Goal: Obtain resource: Obtain resource

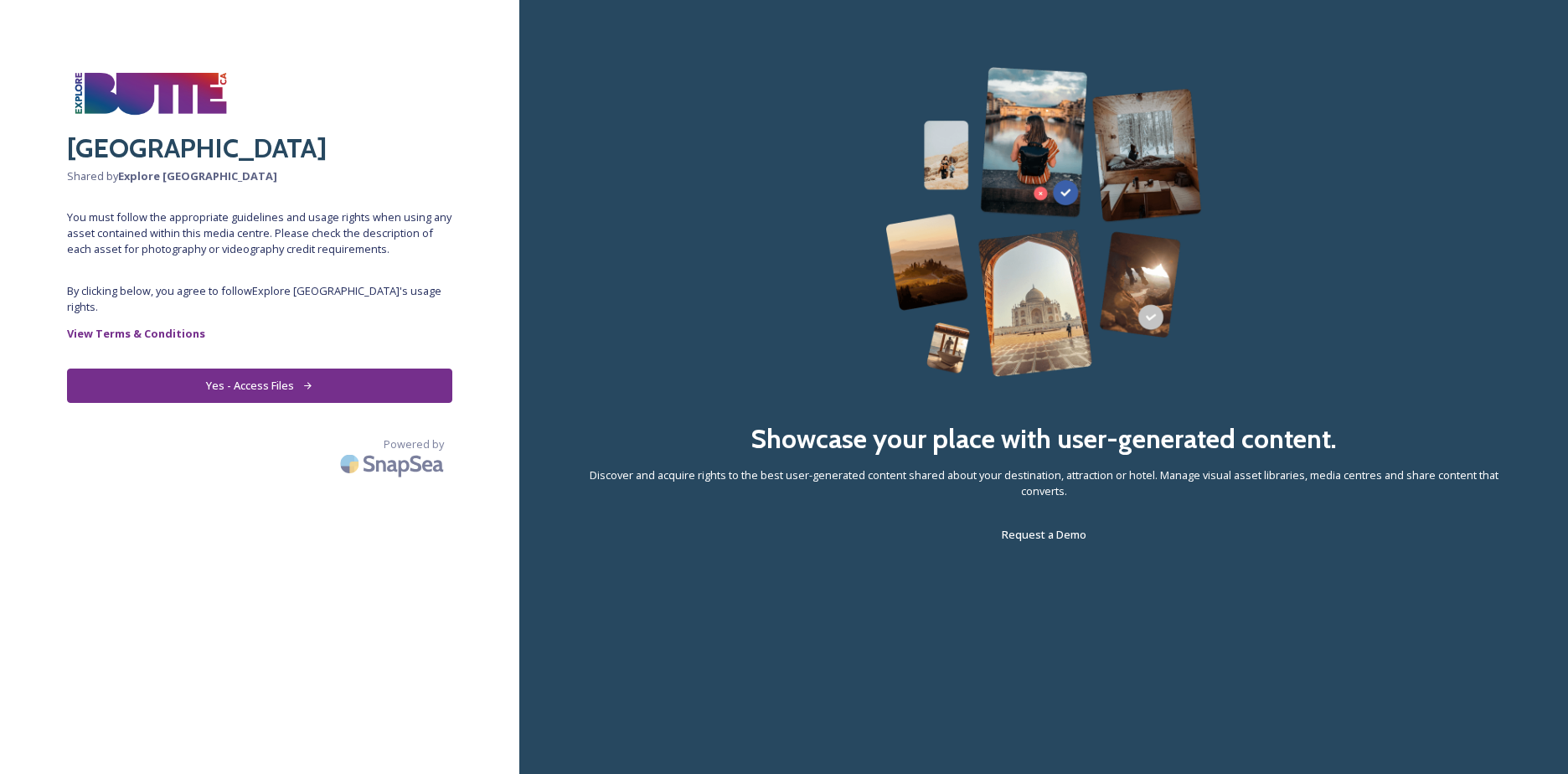
click at [324, 372] on button "Yes - Access Files" at bounding box center [259, 386] width 385 height 35
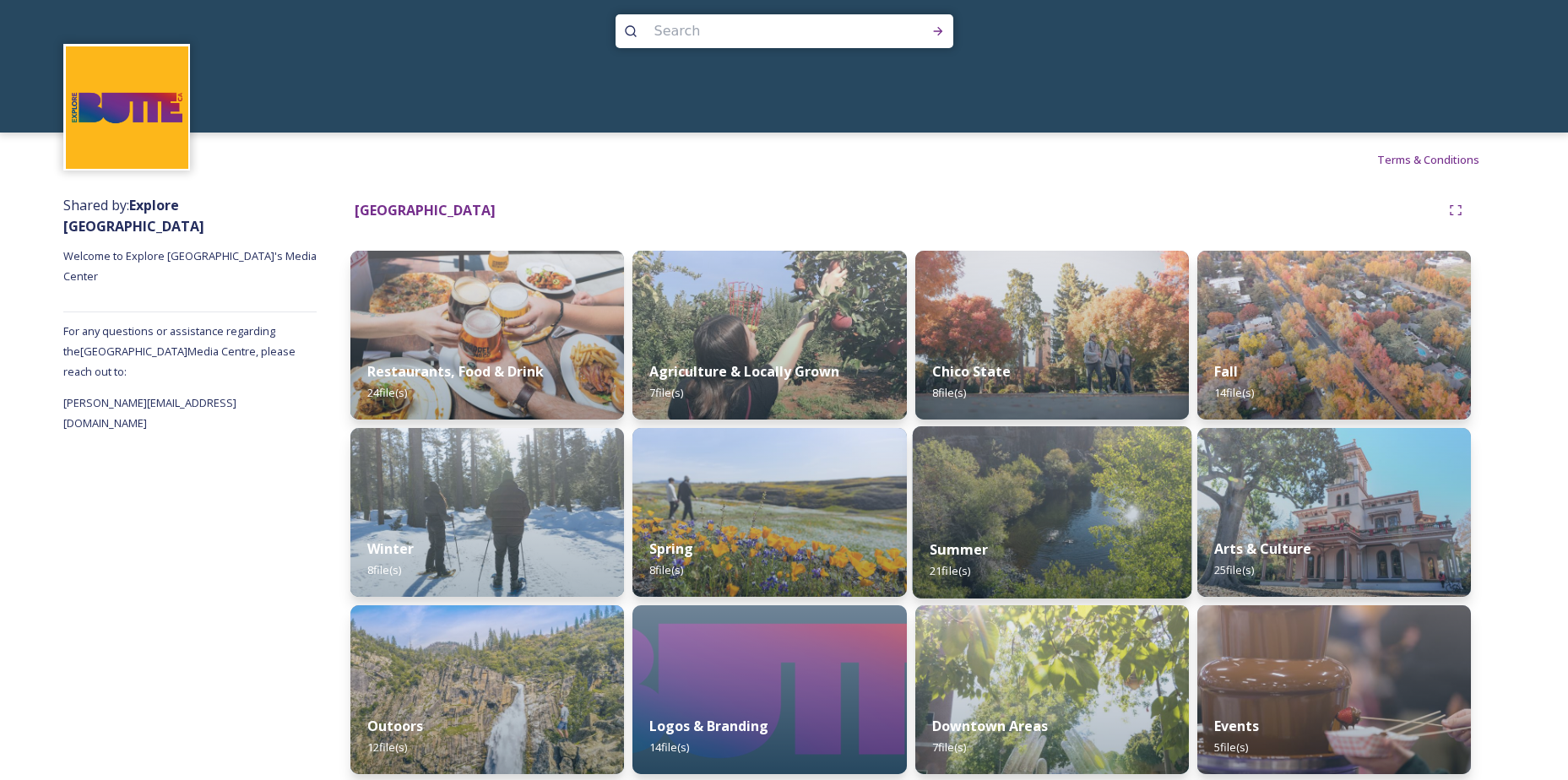
scroll to position [30, 0]
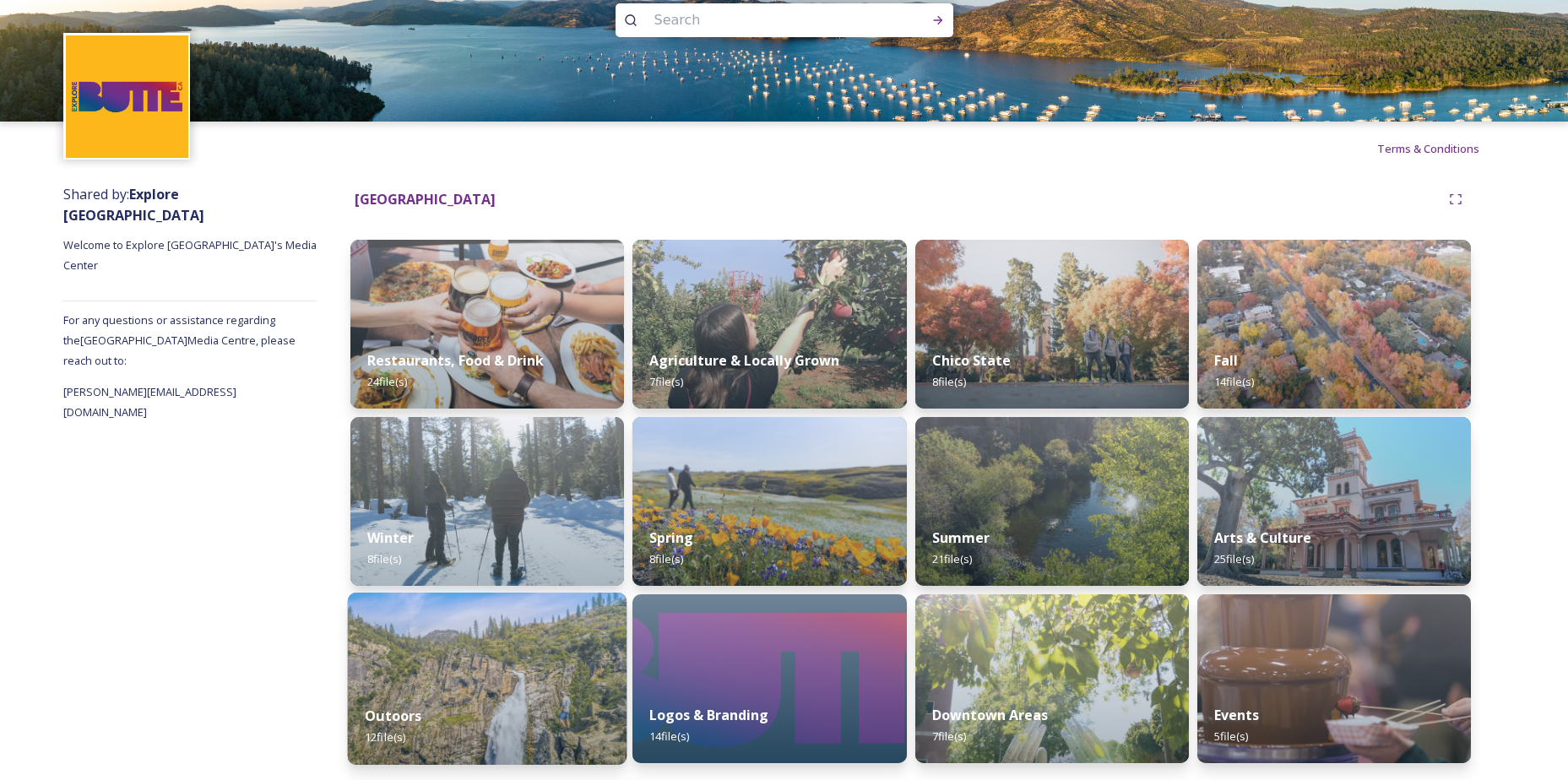
click at [570, 681] on img at bounding box center [488, 678] width 280 height 172
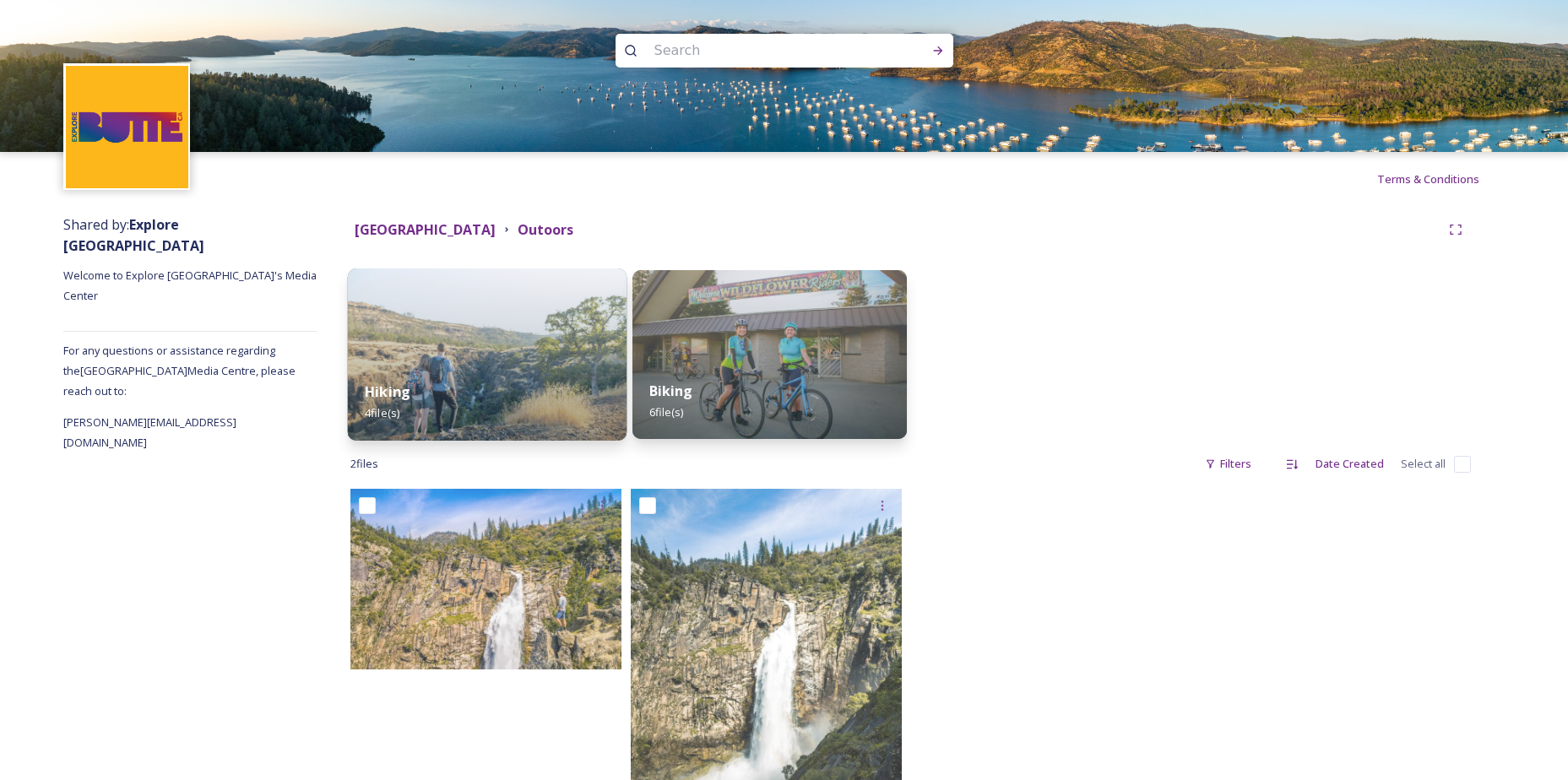
click at [481, 390] on div "Hiking 4 file(s)" at bounding box center [488, 403] width 280 height 77
click at [766, 371] on div "Biking 6 file(s)" at bounding box center [769, 403] width 280 height 77
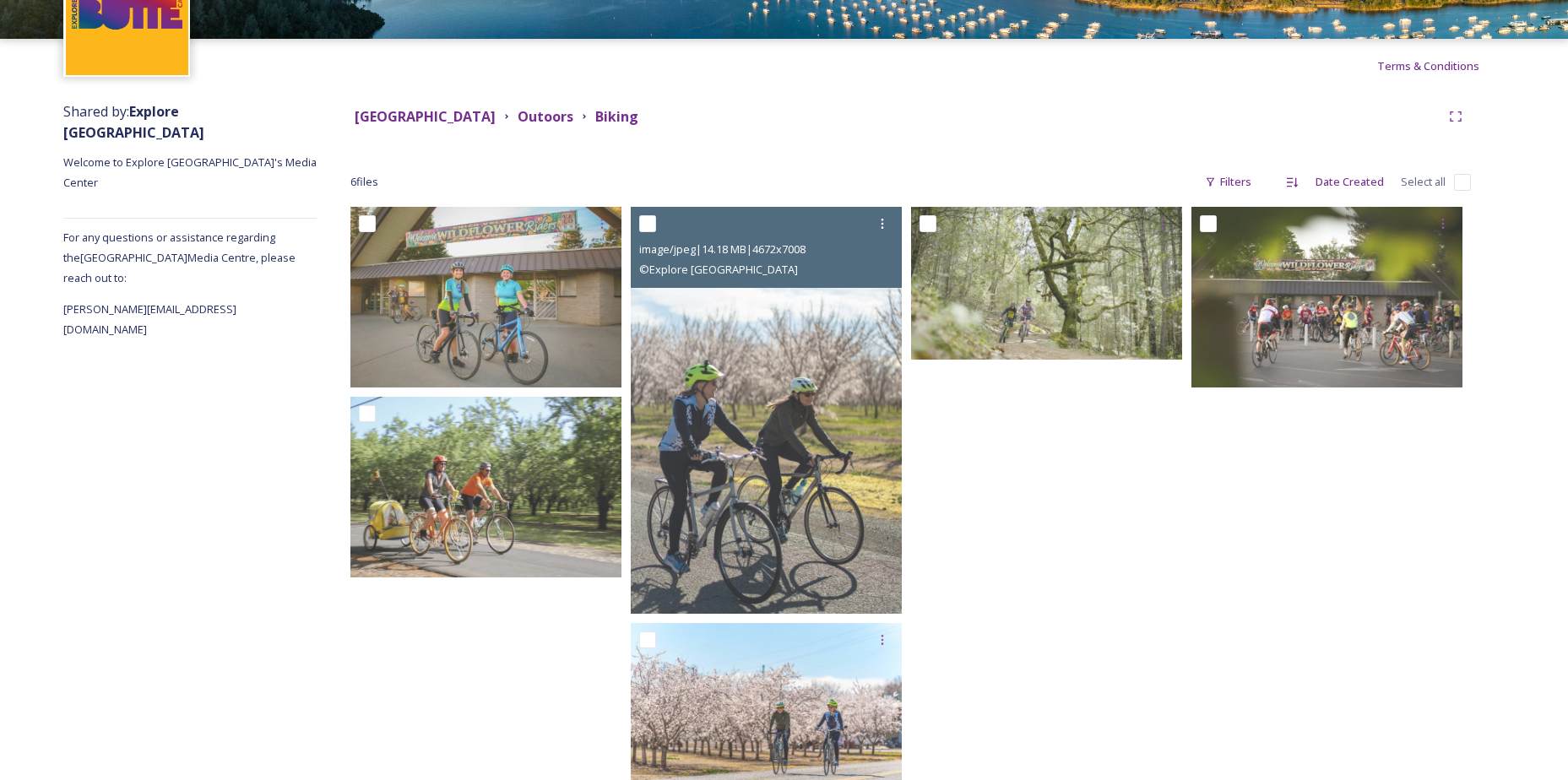
scroll to position [85, 0]
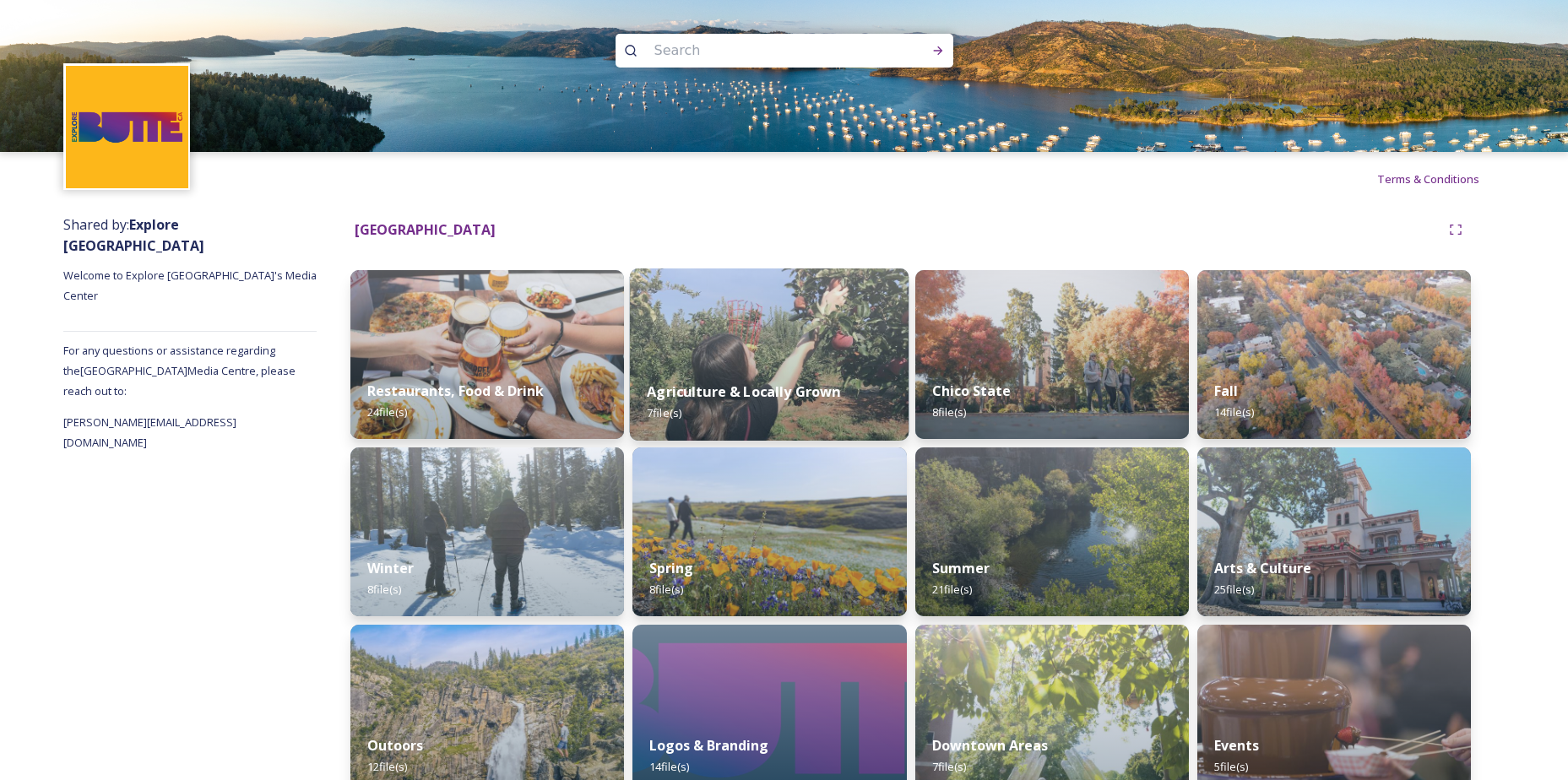
click at [684, 340] on img at bounding box center [769, 354] width 280 height 172
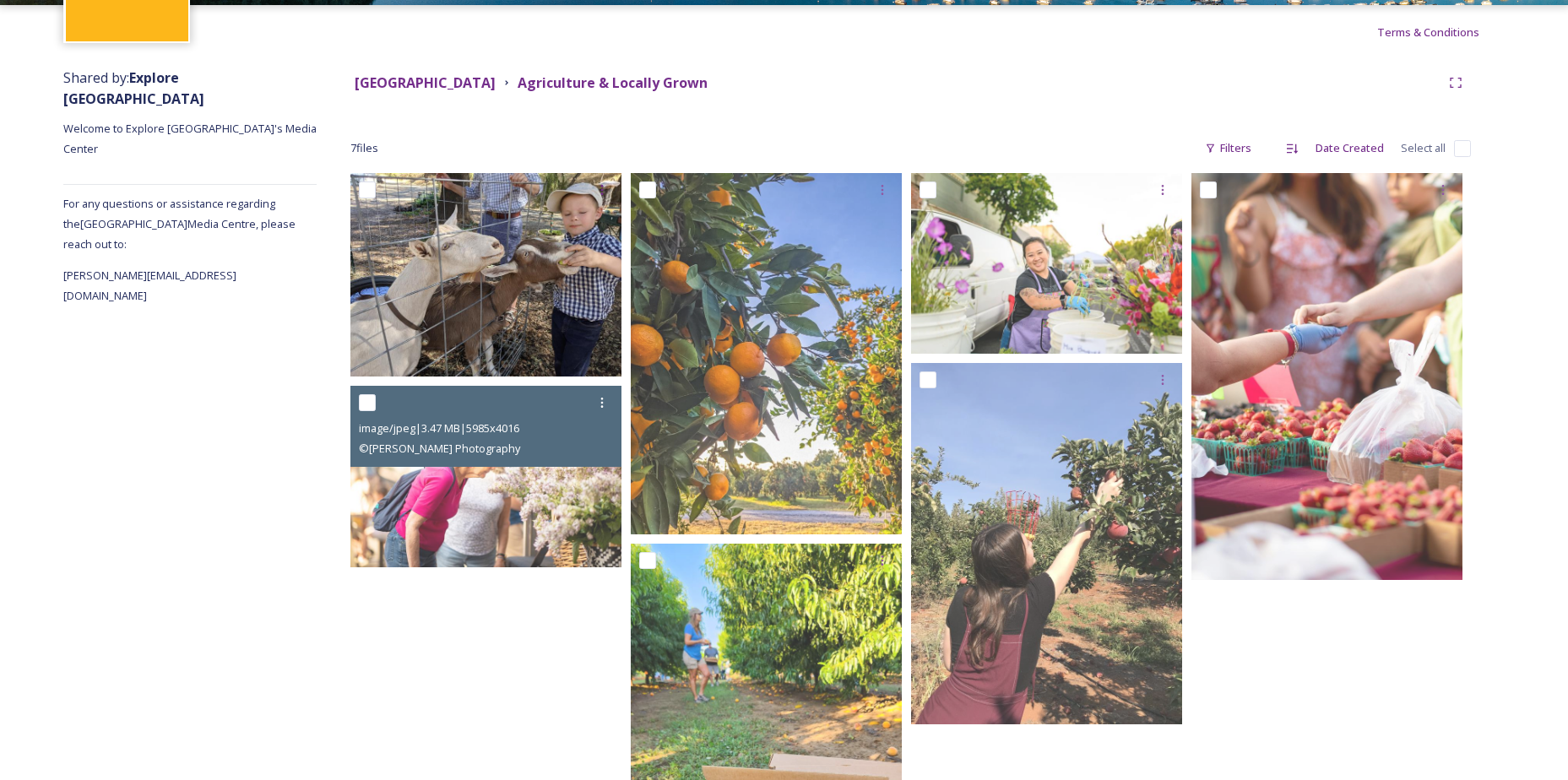
scroll to position [168, 0]
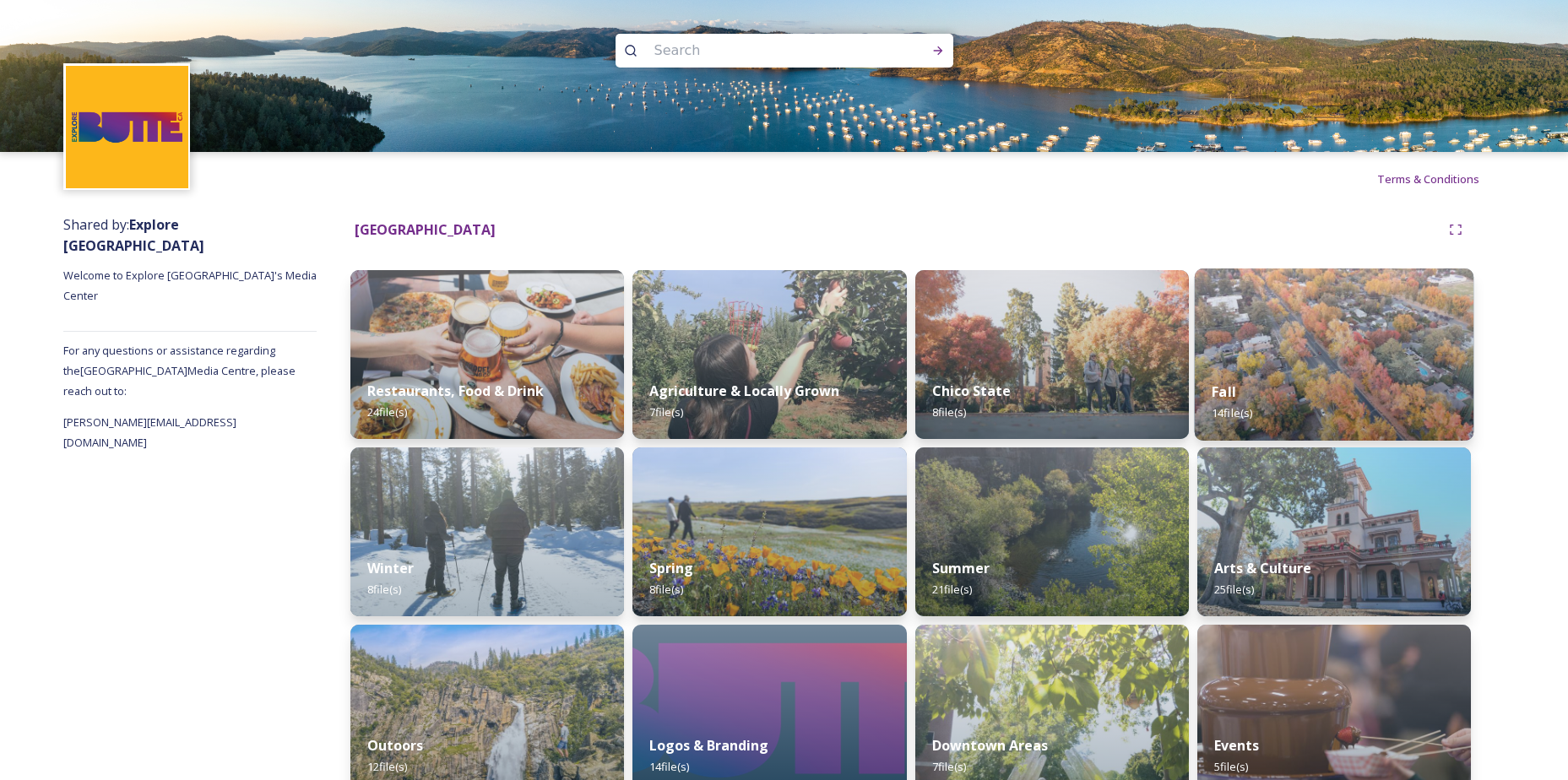
click at [1280, 357] on img at bounding box center [1335, 354] width 280 height 172
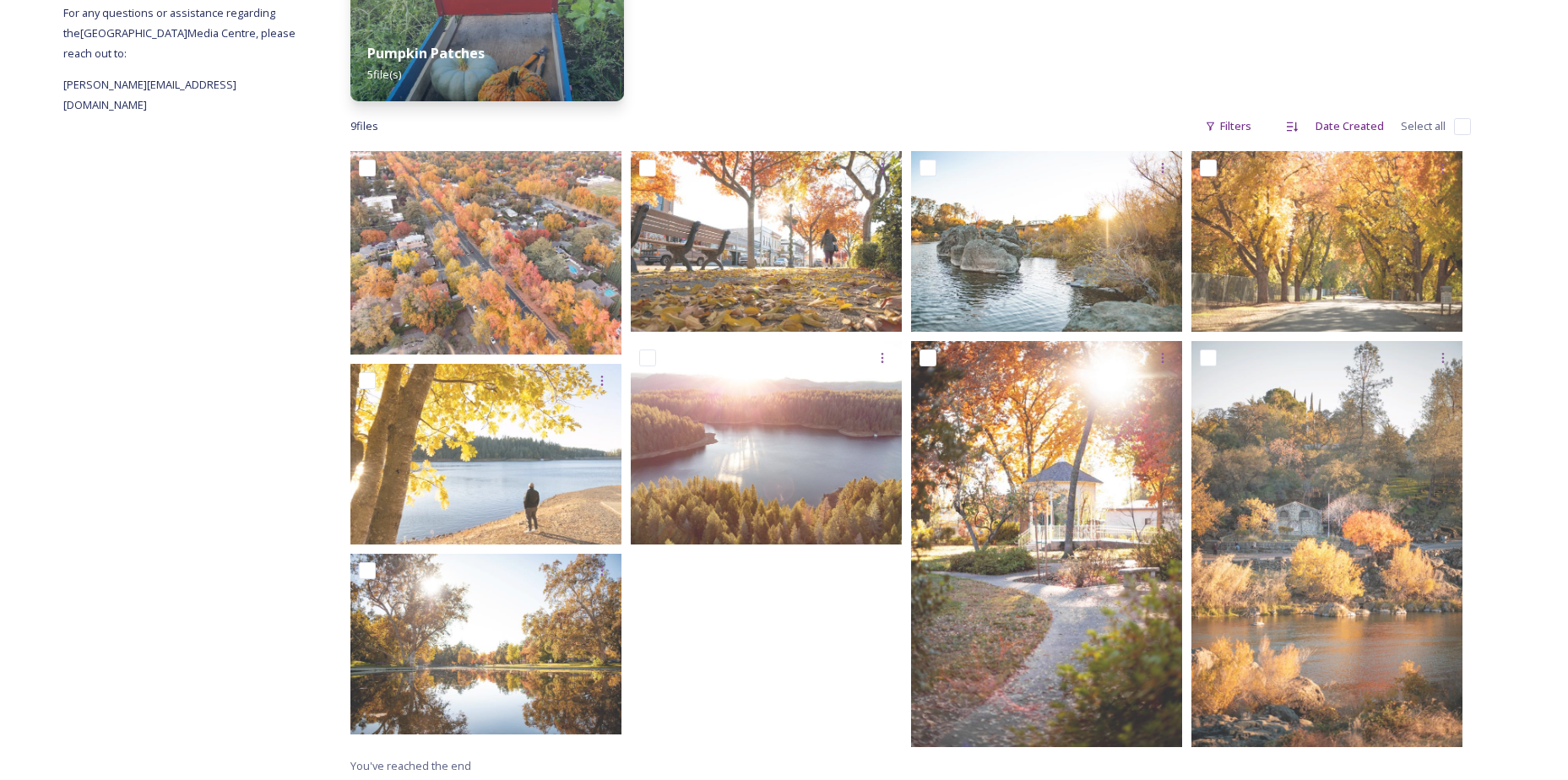
scroll to position [342, 0]
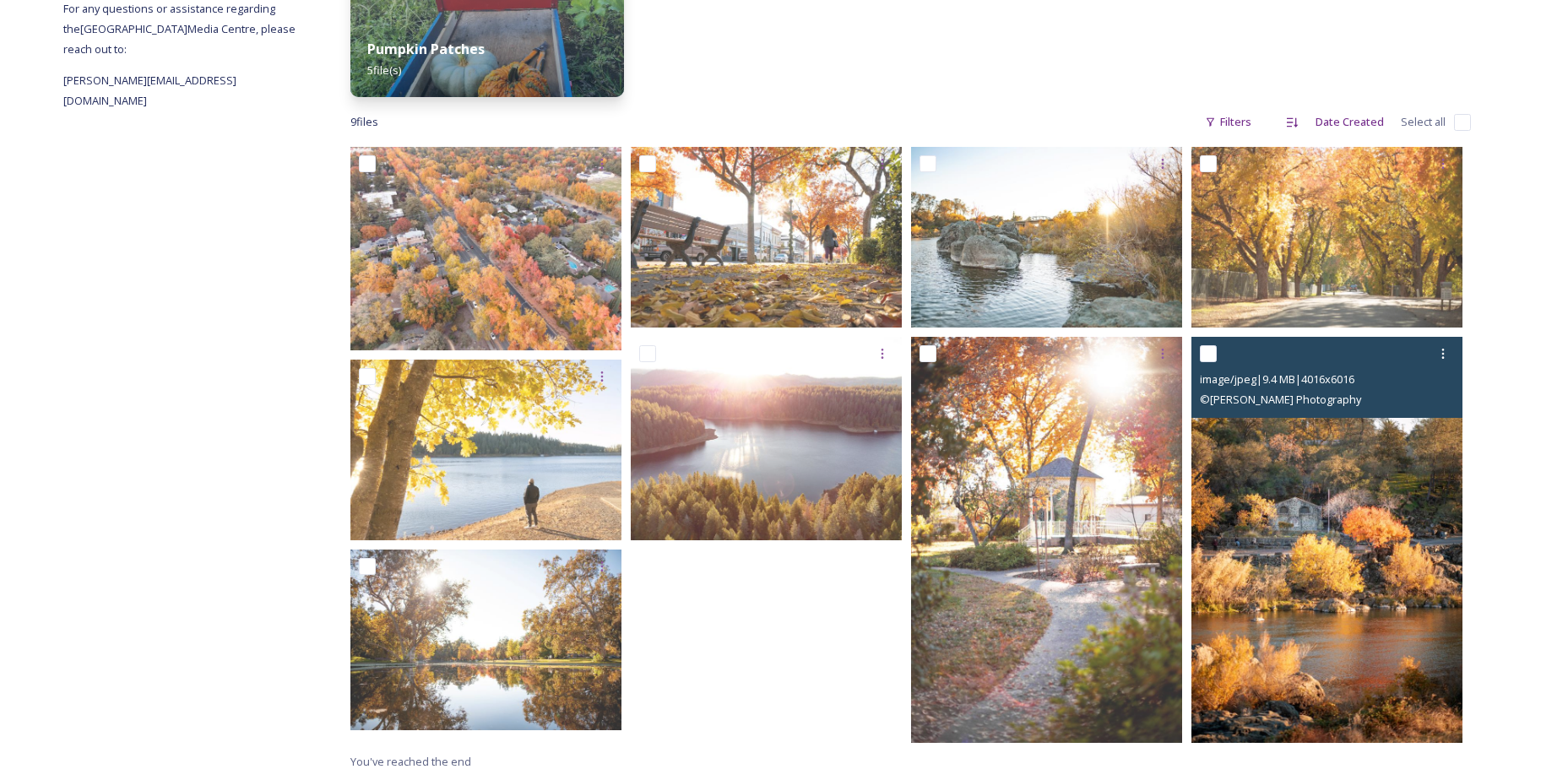
click at [1356, 511] on img at bounding box center [1327, 540] width 271 height 406
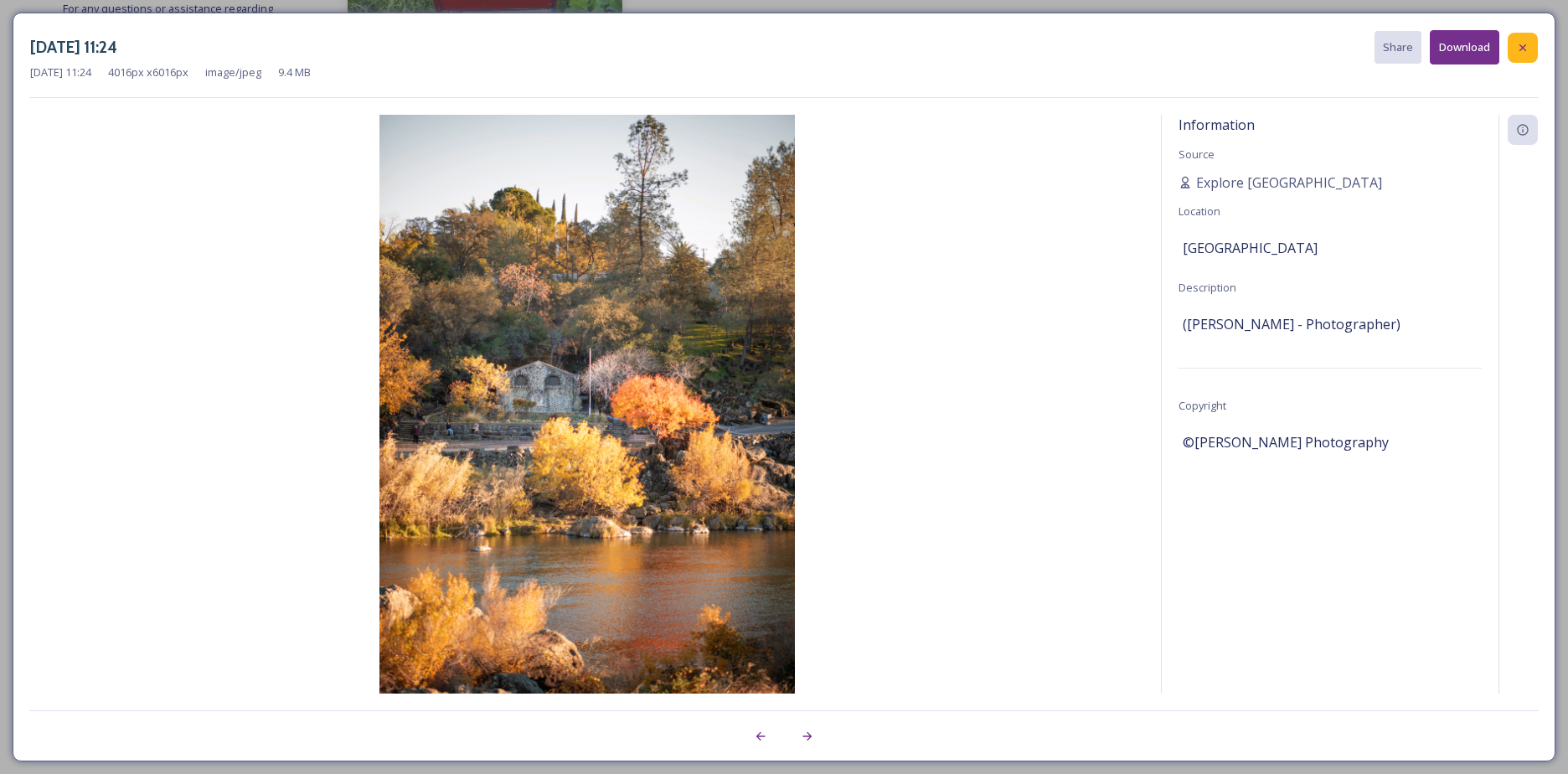
click at [1516, 42] on icon at bounding box center [1522, 48] width 13 height 13
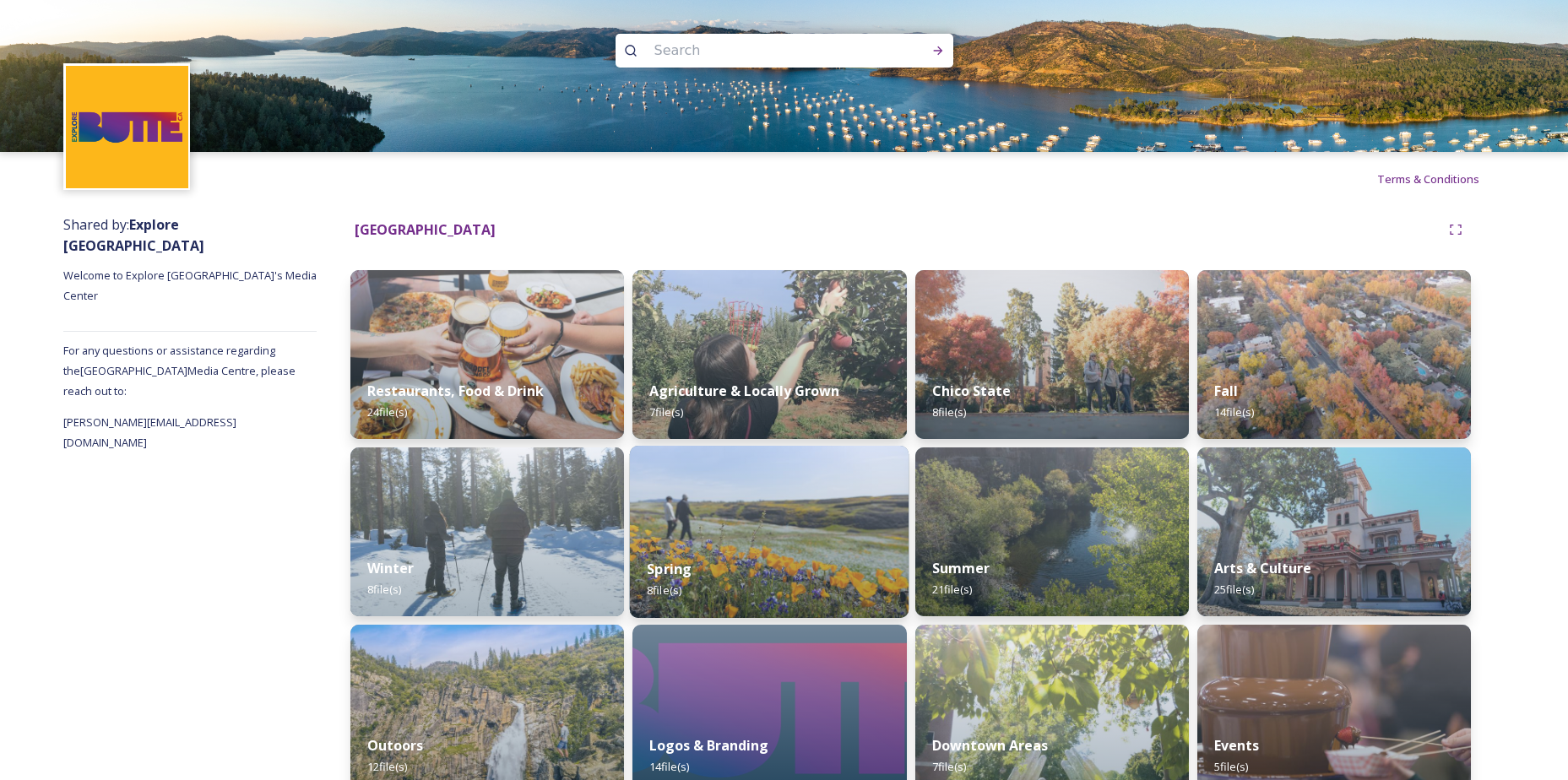
click at [799, 510] on img at bounding box center [769, 532] width 280 height 172
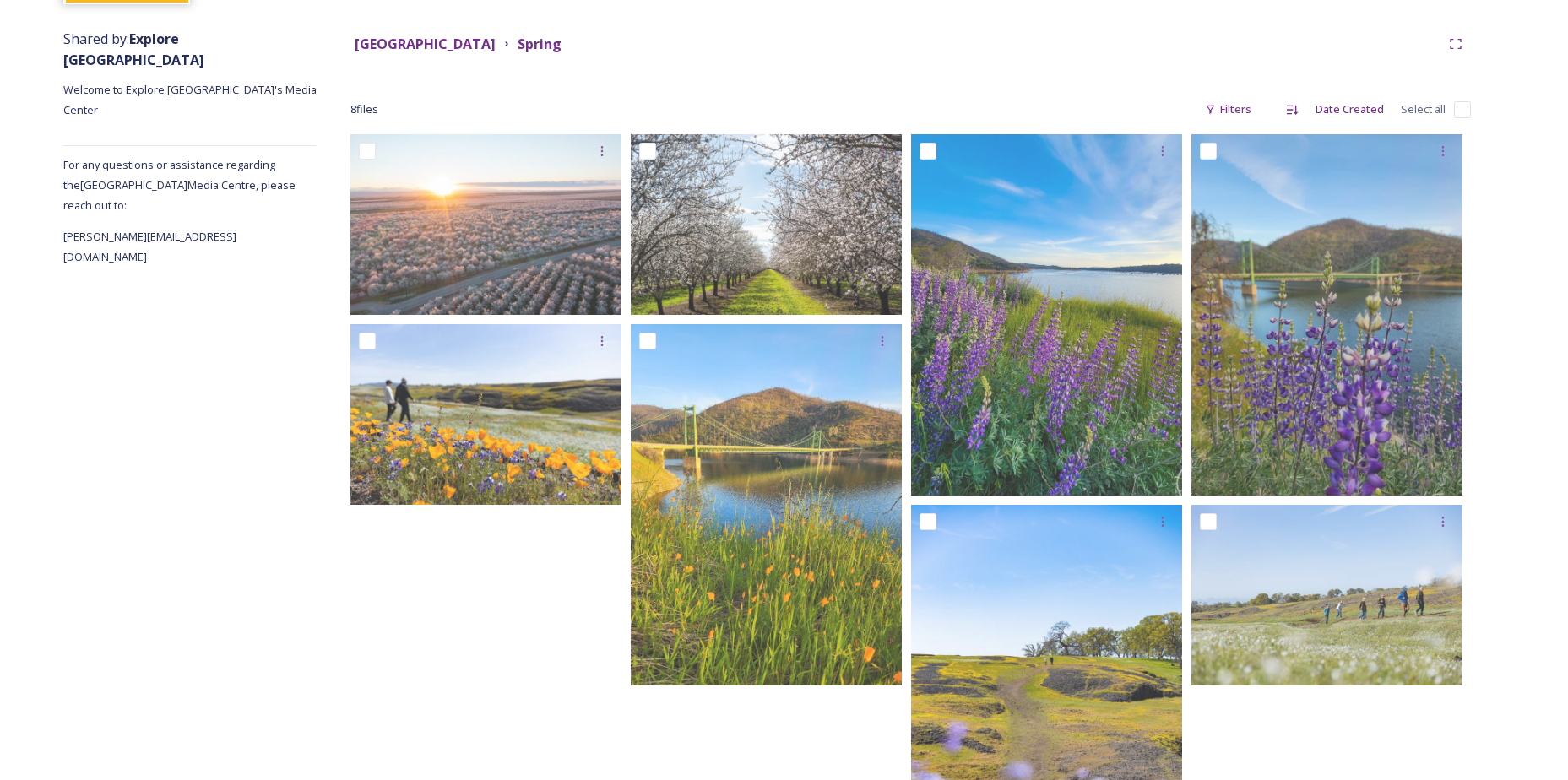
scroll to position [355, 0]
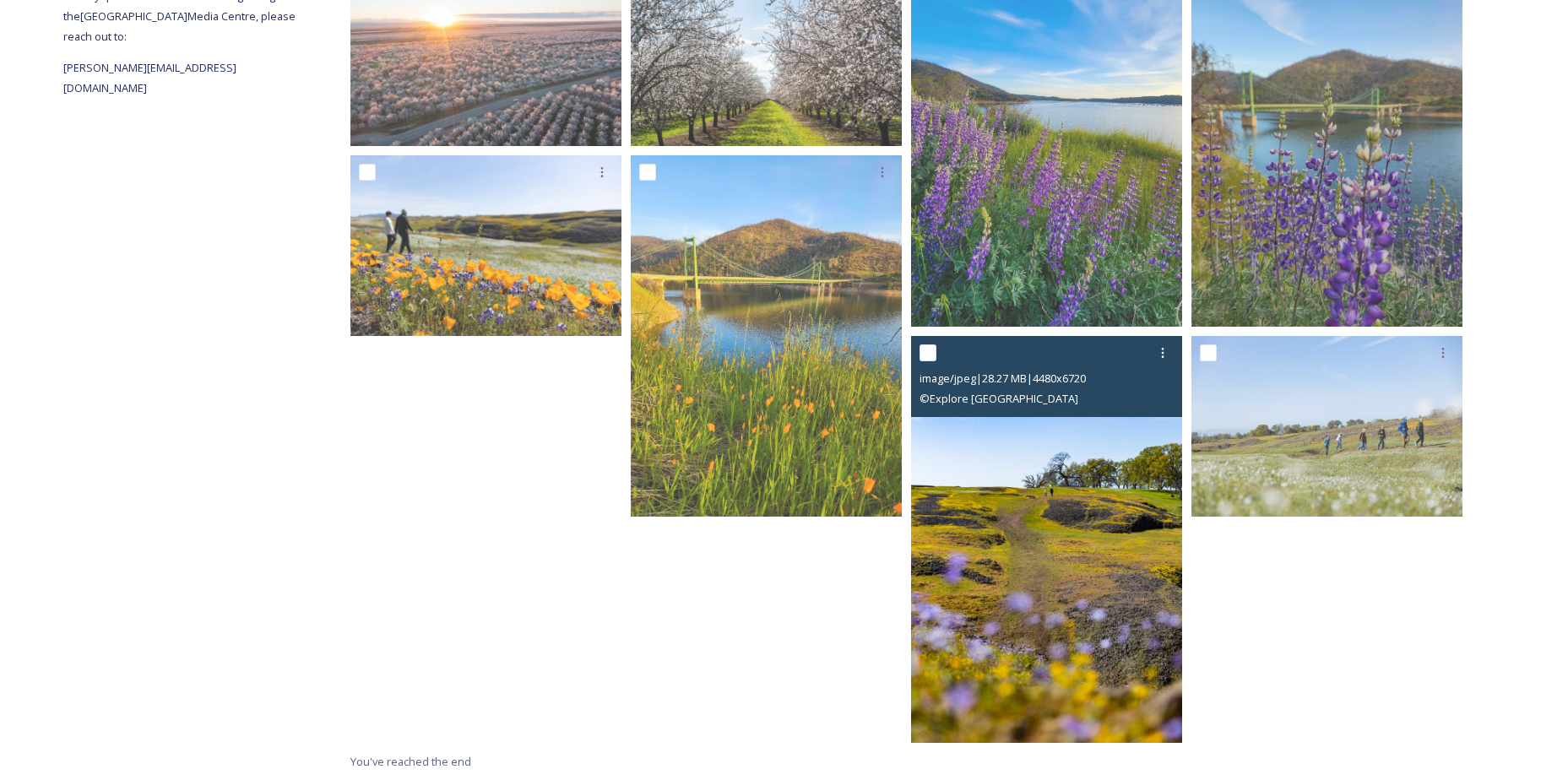
click at [1034, 581] on img at bounding box center [1047, 539] width 271 height 406
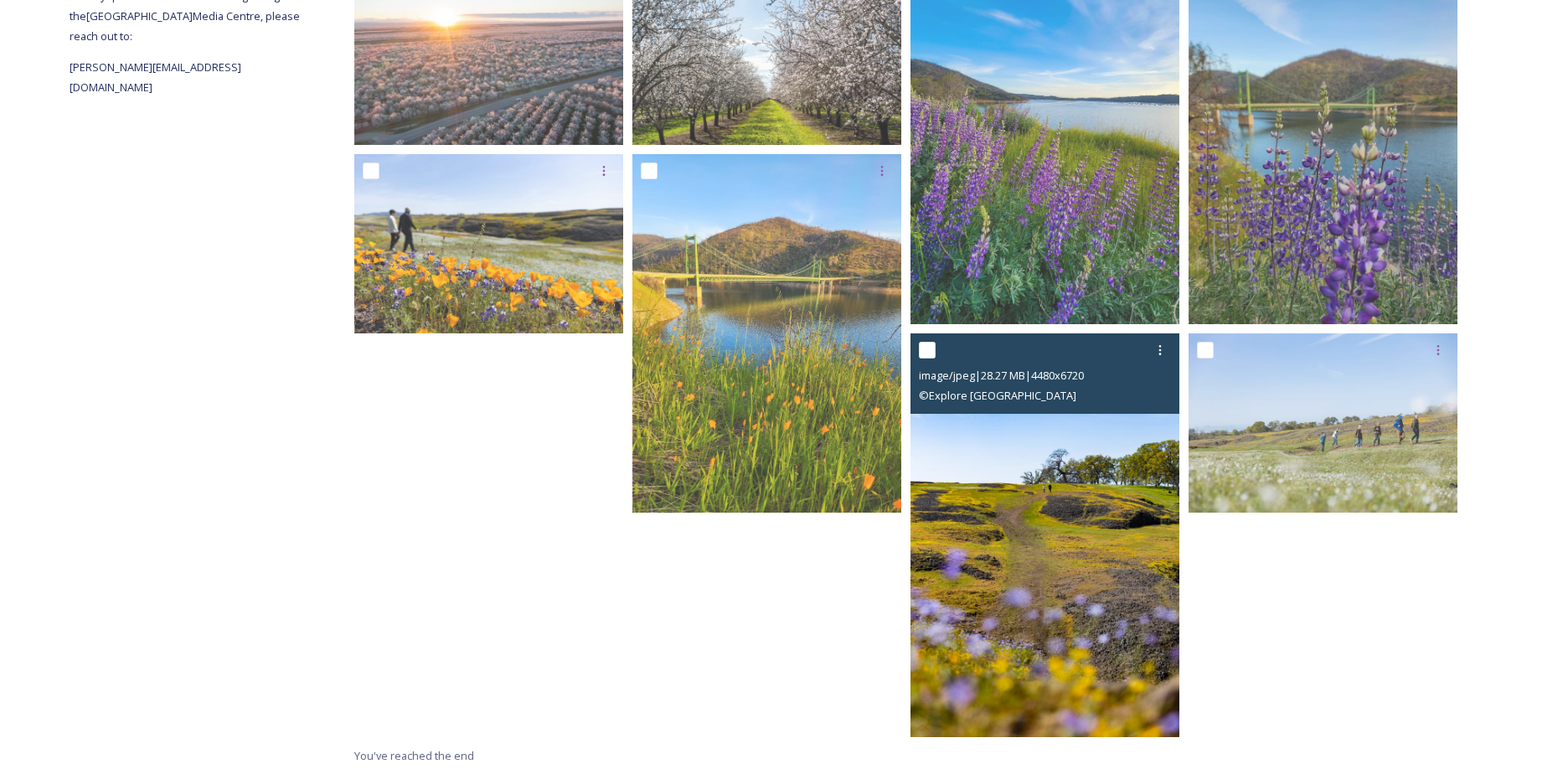
scroll to position [127, 0]
